Goal: Obtain resource: Obtain resource

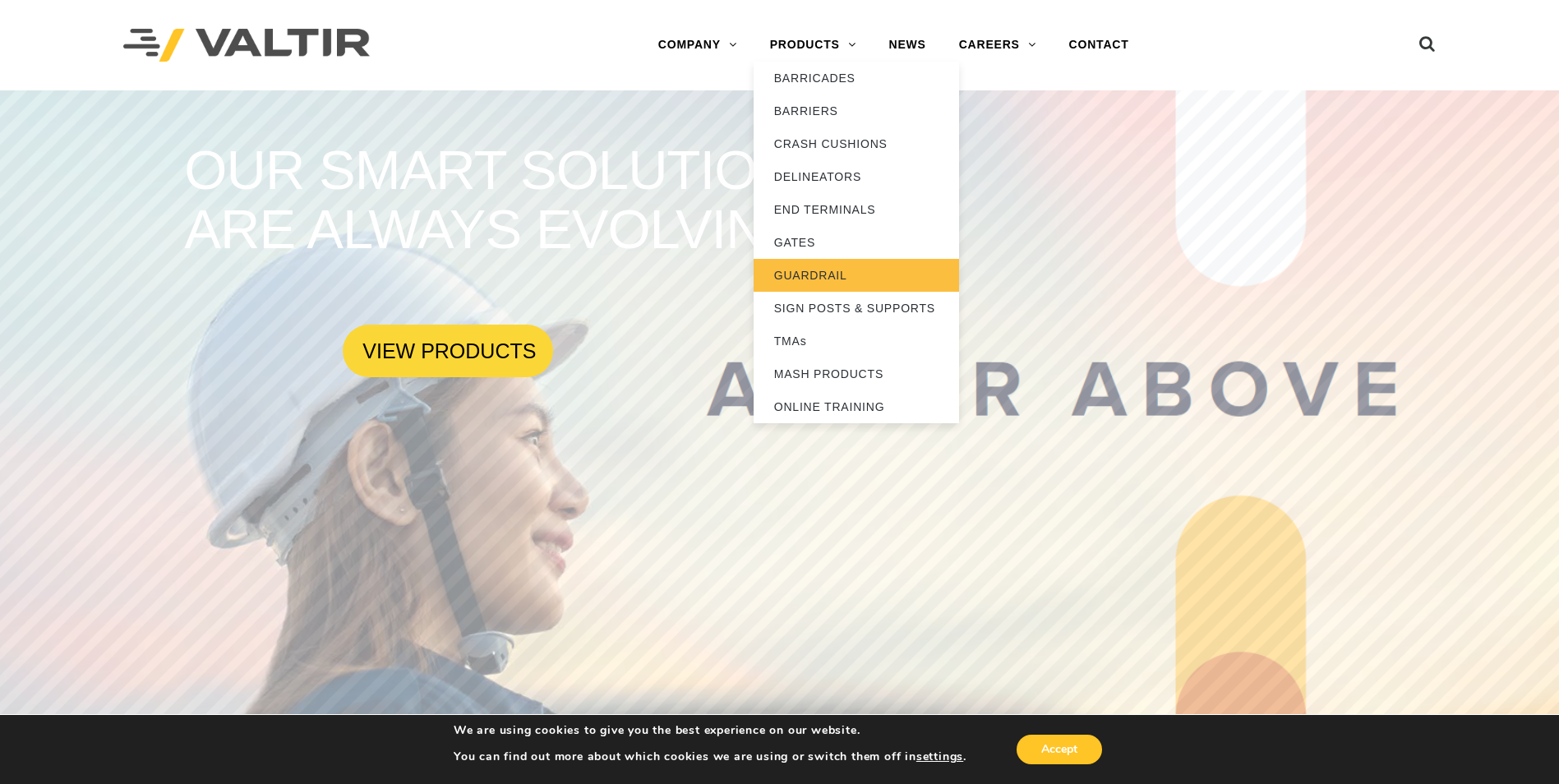
click at [802, 276] on link "GUARDRAIL" at bounding box center [856, 275] width 206 height 33
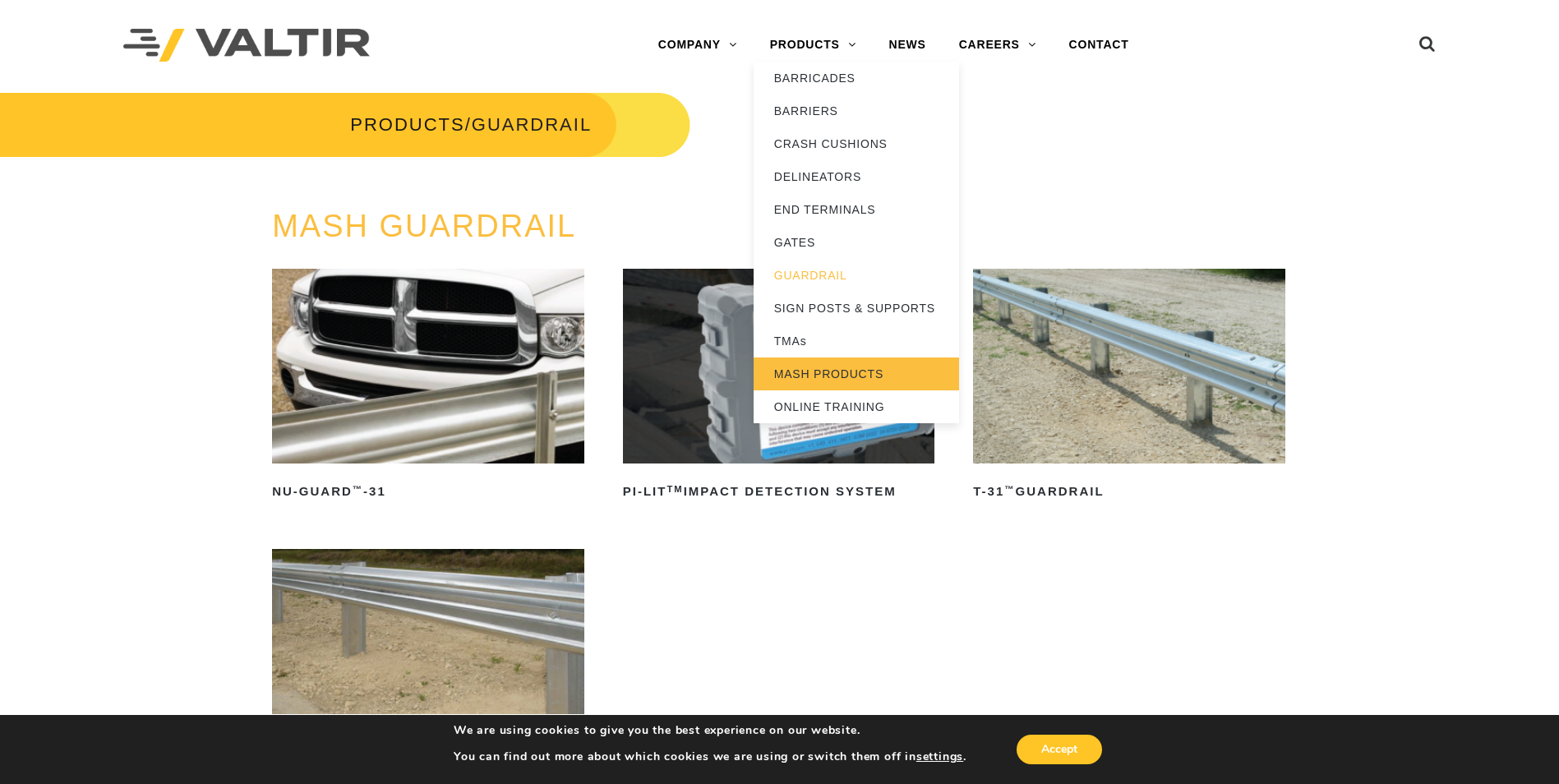
click at [811, 371] on link "MASH PRODUCTS" at bounding box center [856, 373] width 206 height 33
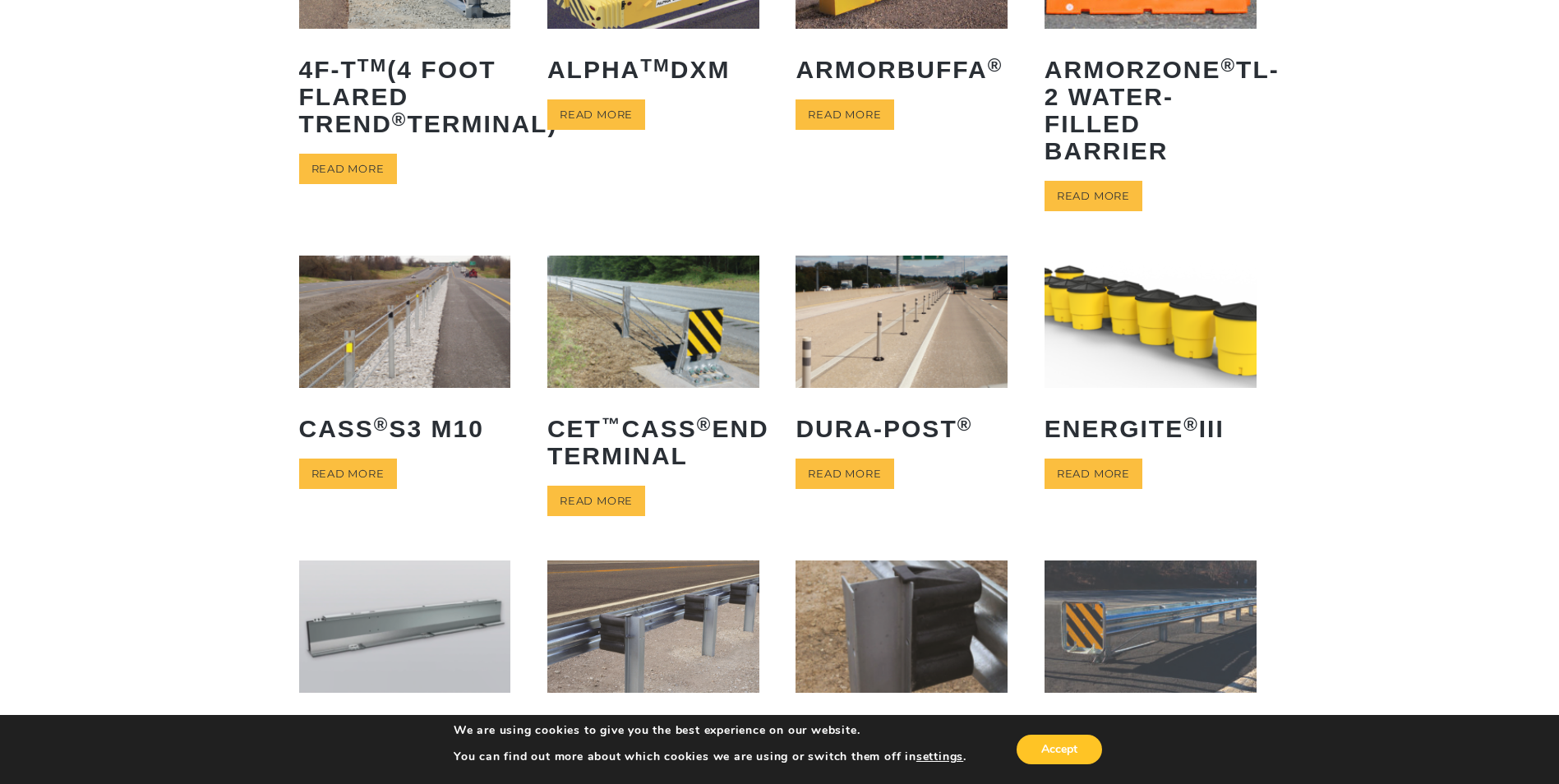
scroll to position [411, 0]
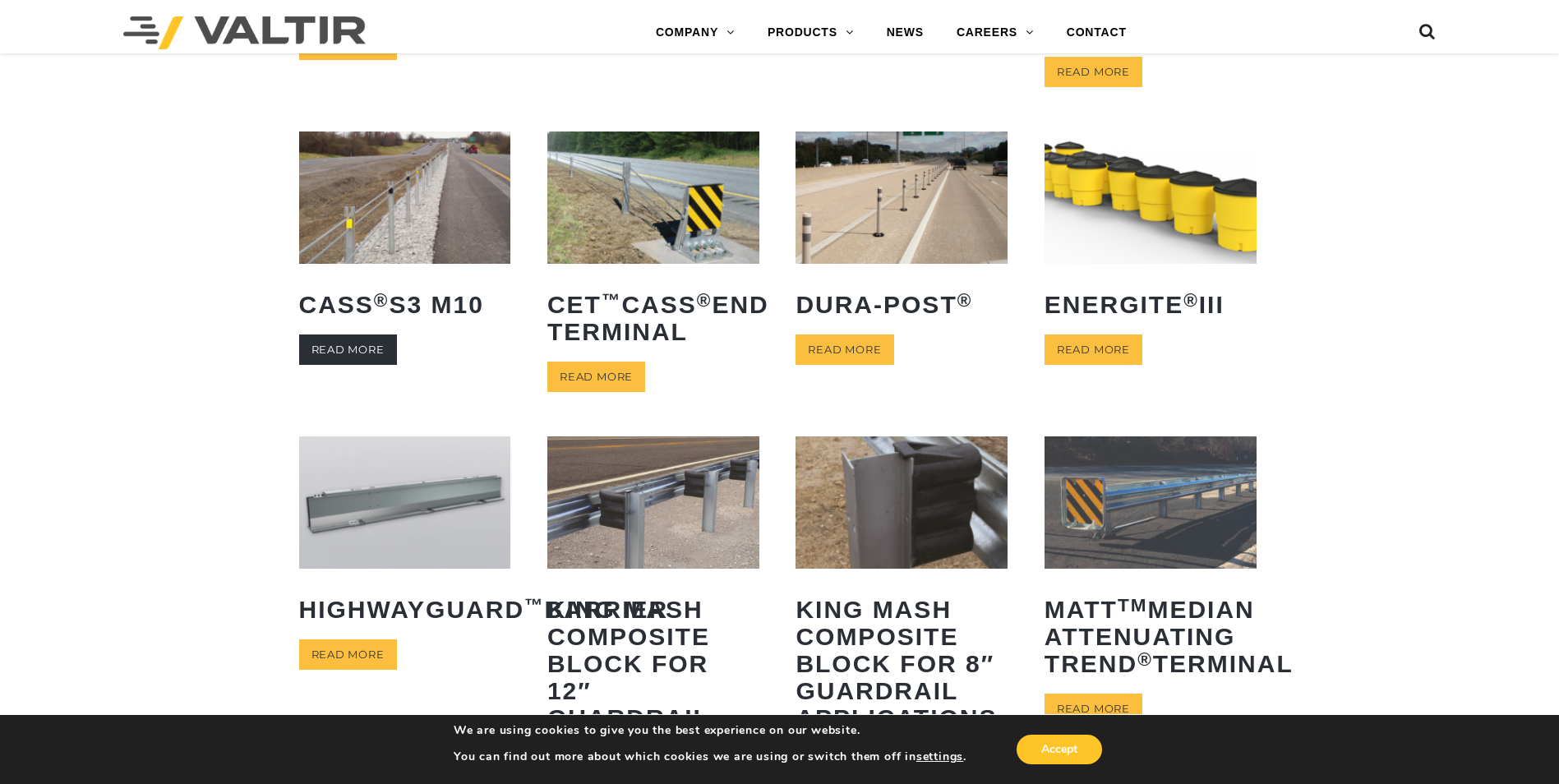
click at [339, 346] on link "Read more" at bounding box center [348, 349] width 98 height 31
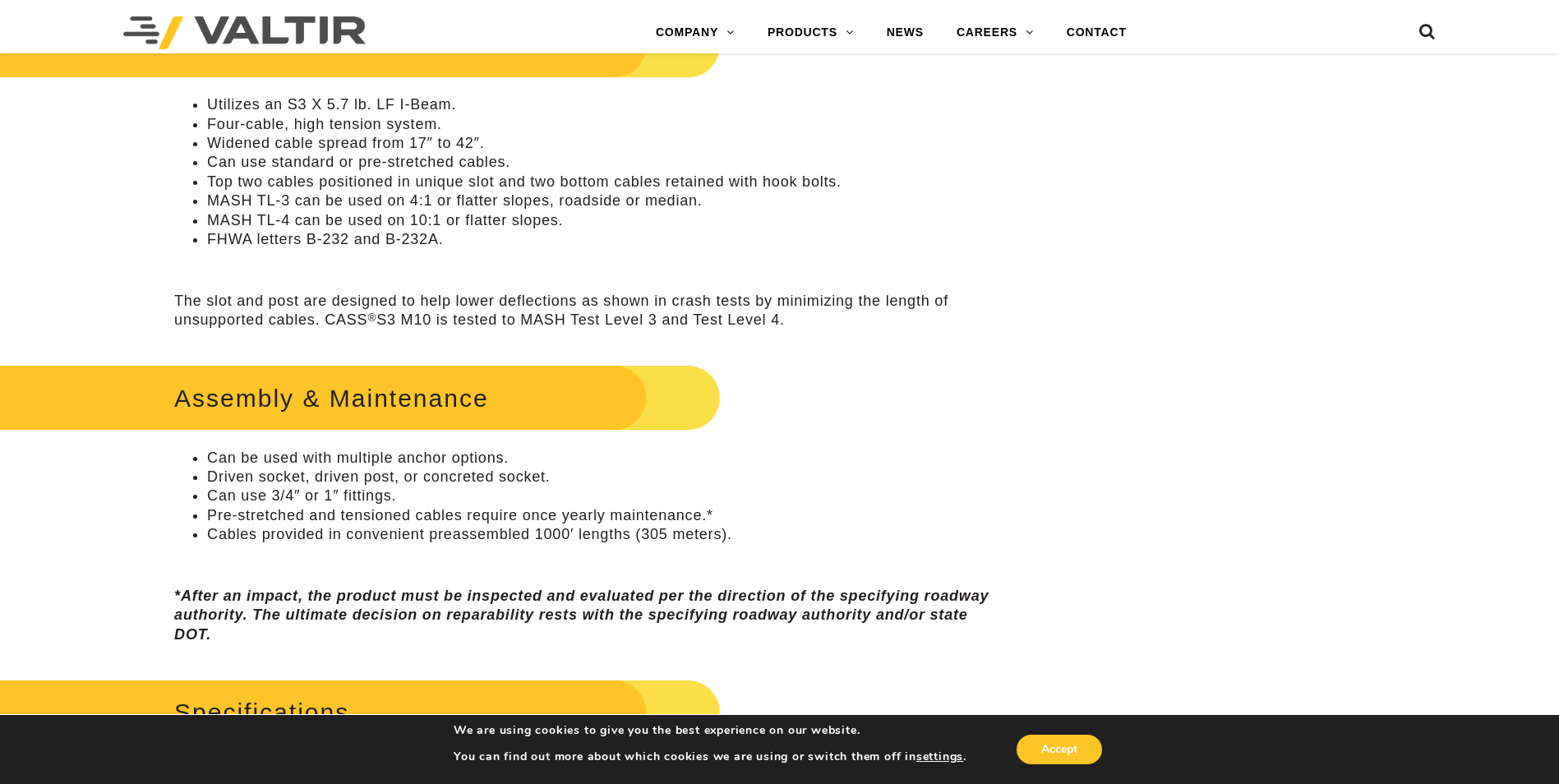
scroll to position [658, 0]
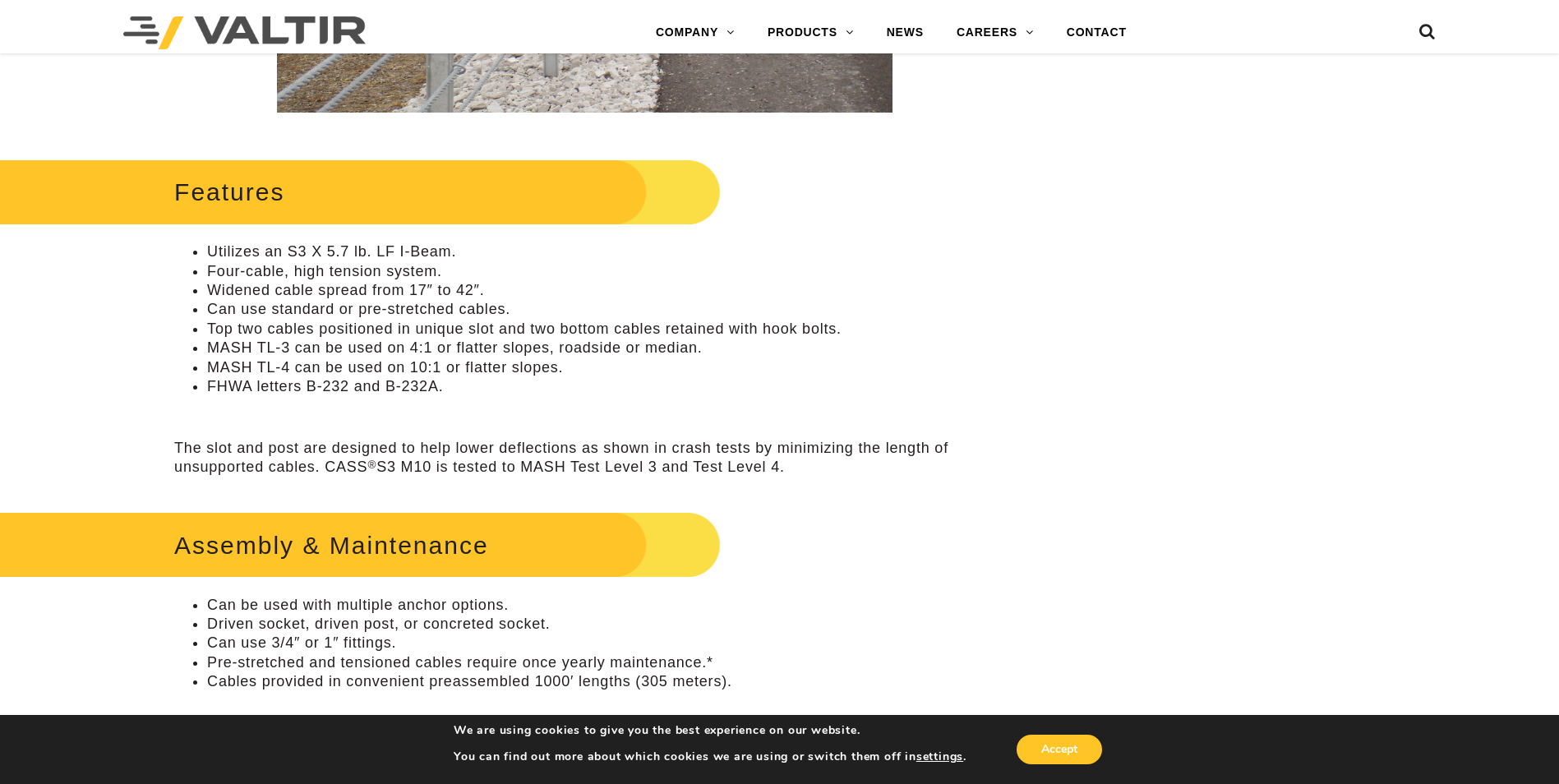
click at [222, 196] on h2 "Features" at bounding box center [330, 191] width 780 height 77
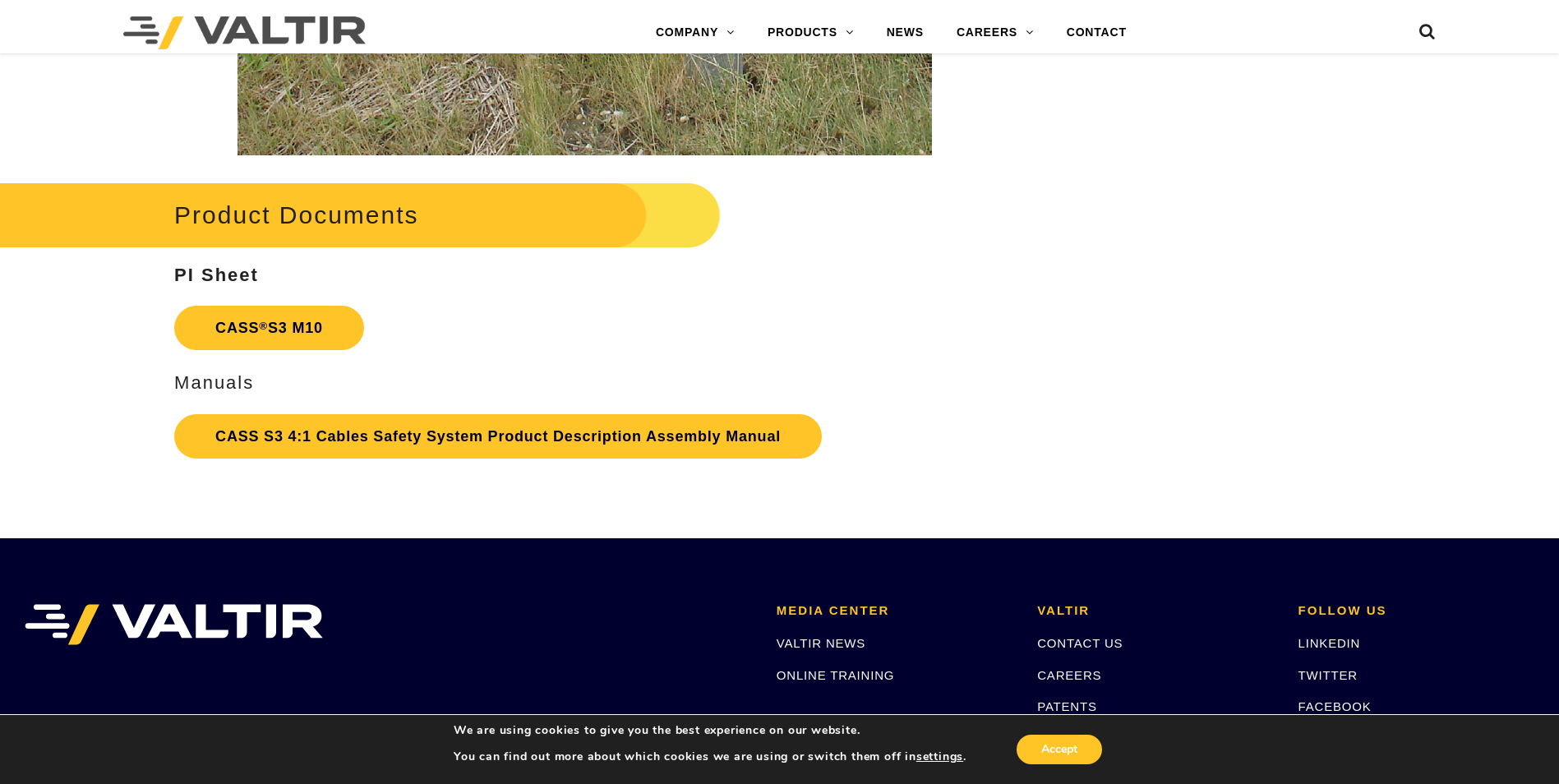
scroll to position [3615, 0]
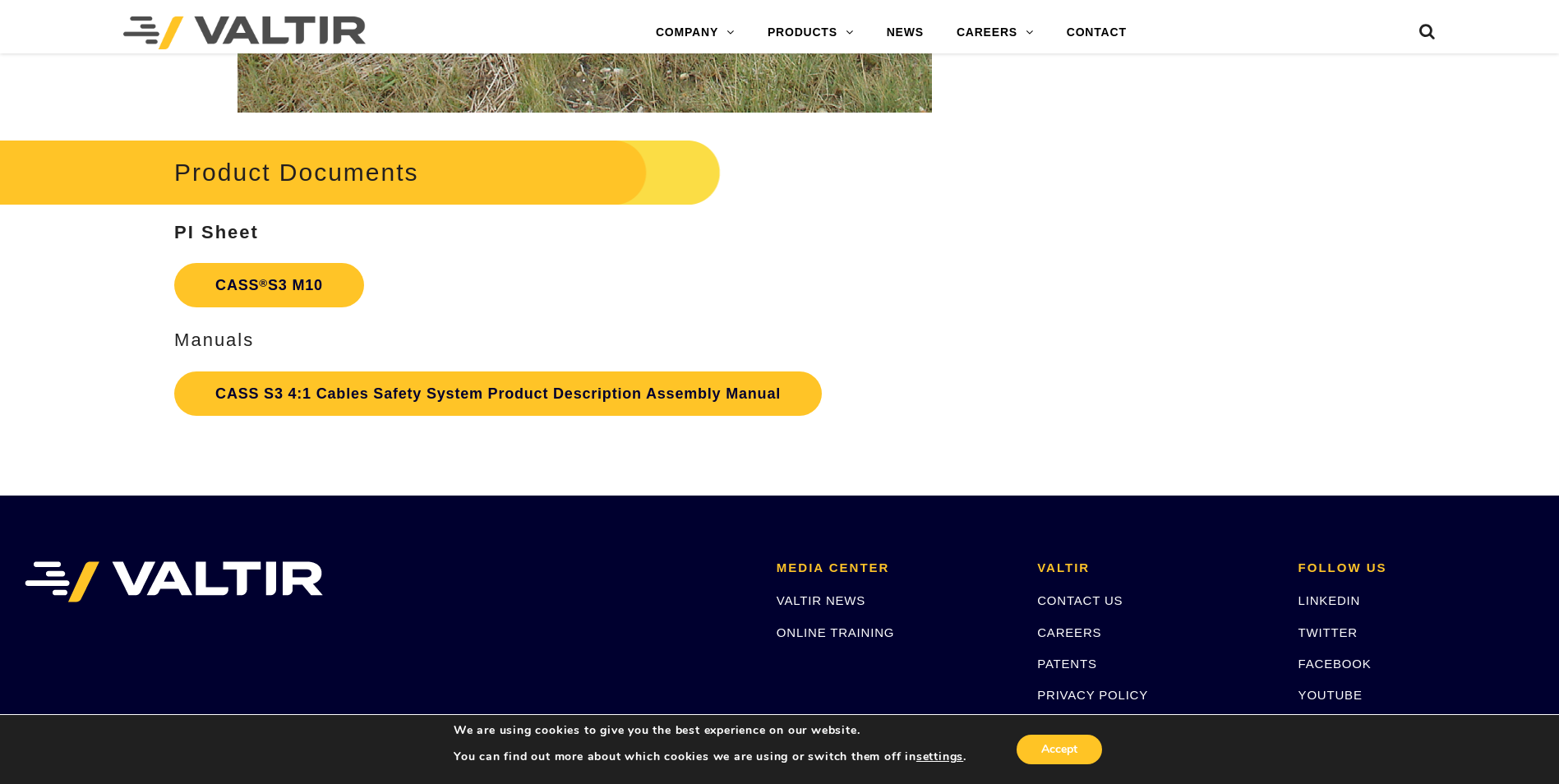
click at [547, 186] on h2 "Product Documents" at bounding box center [330, 172] width 780 height 77
click at [697, 166] on h2 "Product Documents" at bounding box center [330, 172] width 780 height 77
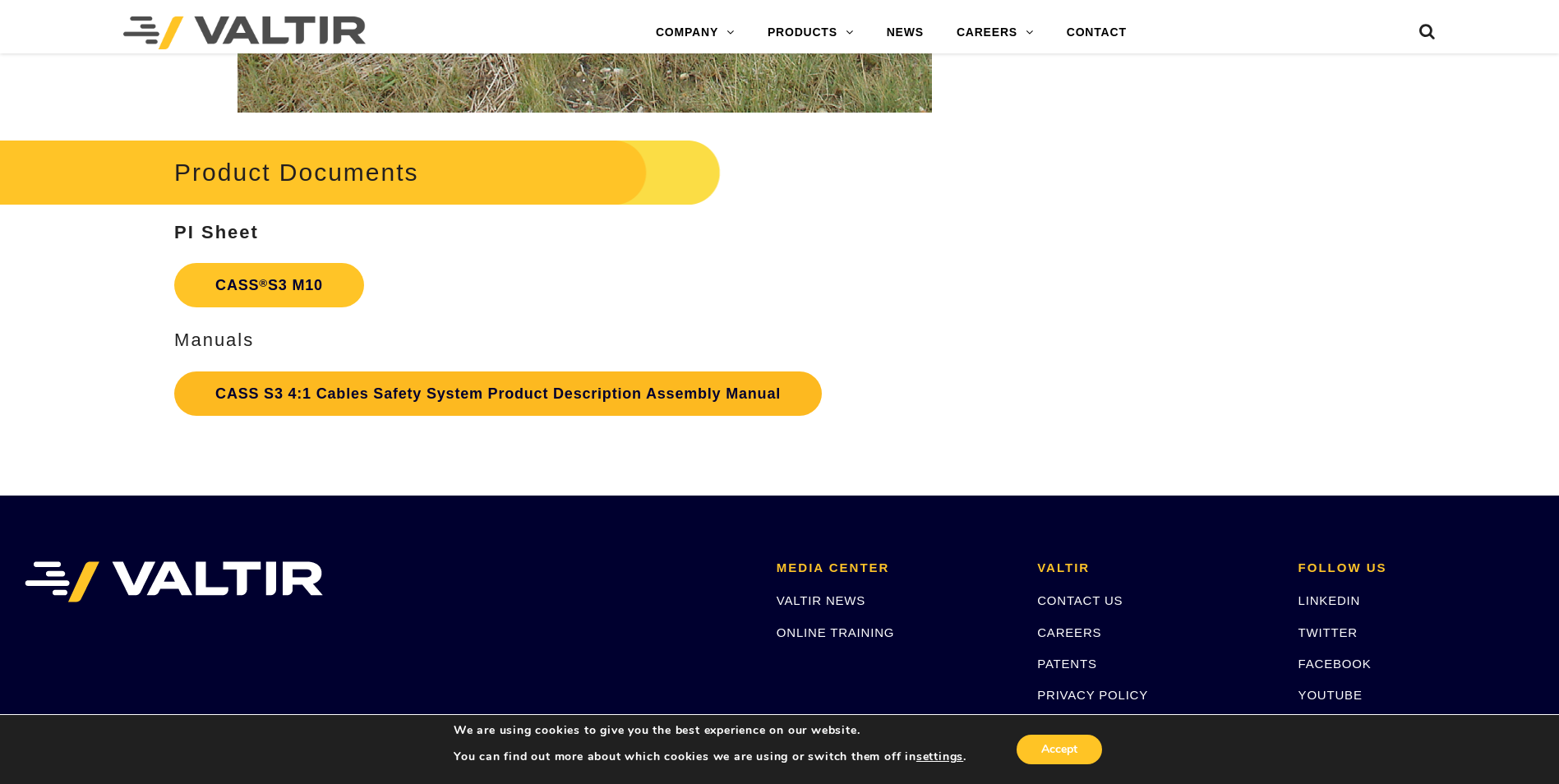
click at [216, 383] on link "CASS S3 4:1 Cables Safety System Product Description Assembly Manual" at bounding box center [498, 393] width 647 height 44
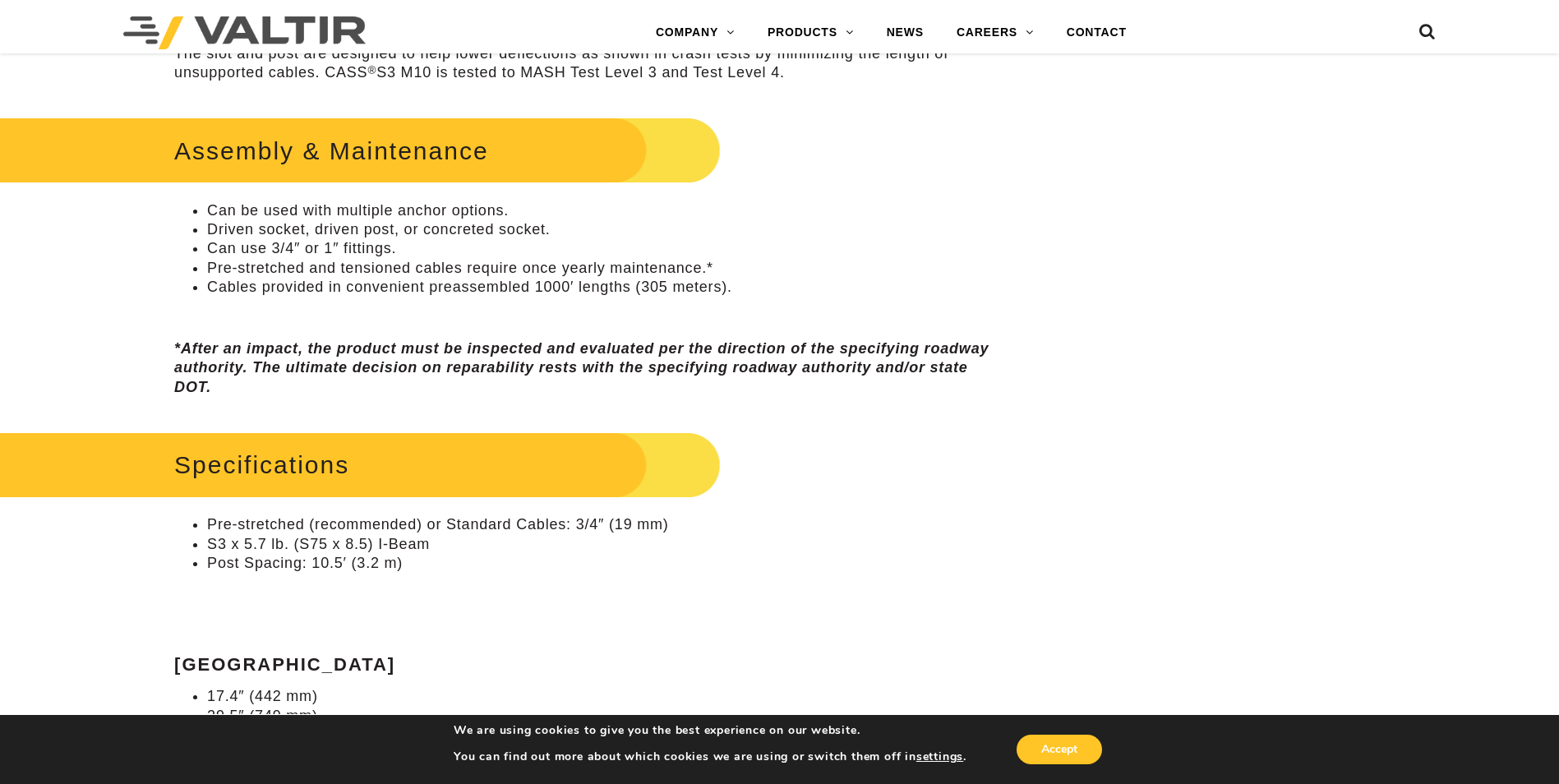
scroll to position [821, 0]
